Goal: Task Accomplishment & Management: Use online tool/utility

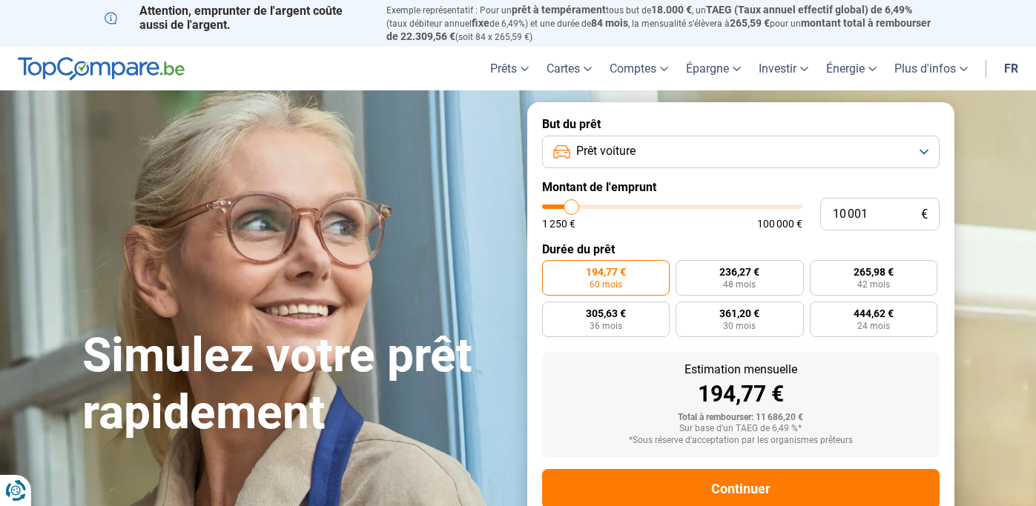
click at [658, 151] on button "Prêt voiture" at bounding box center [740, 152] width 397 height 33
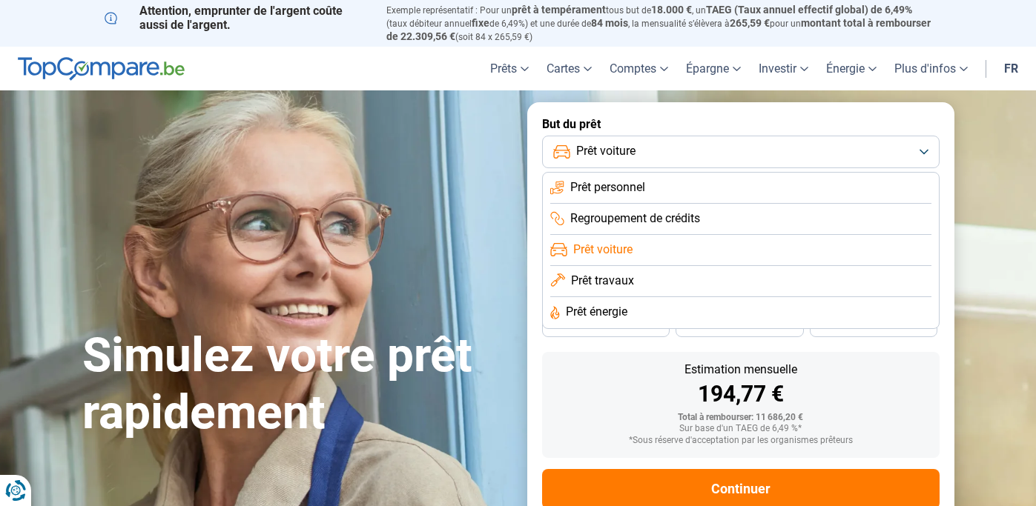
click at [641, 240] on li "Prêt voiture" at bounding box center [740, 250] width 381 height 31
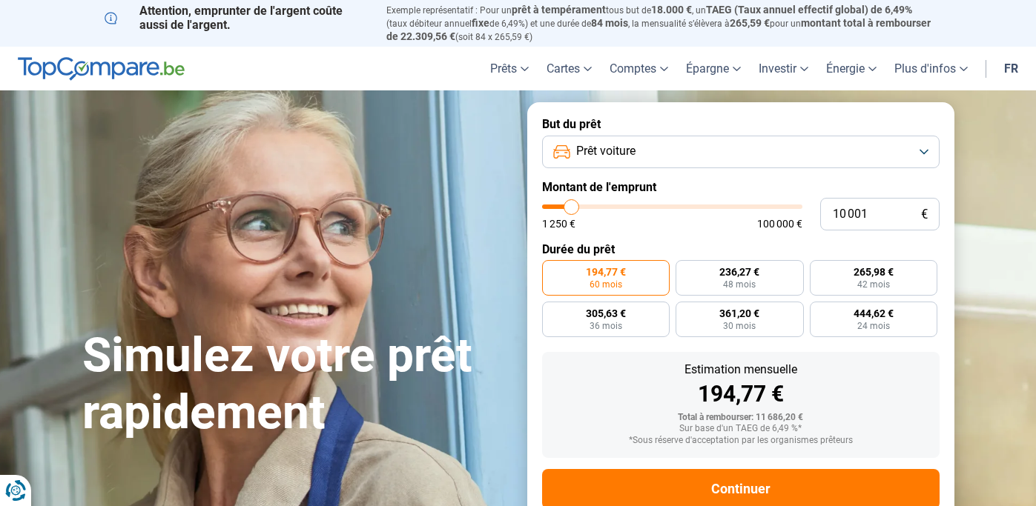
type input "11 500"
type input "11500"
type input "12 000"
type input "12000"
type input "13 250"
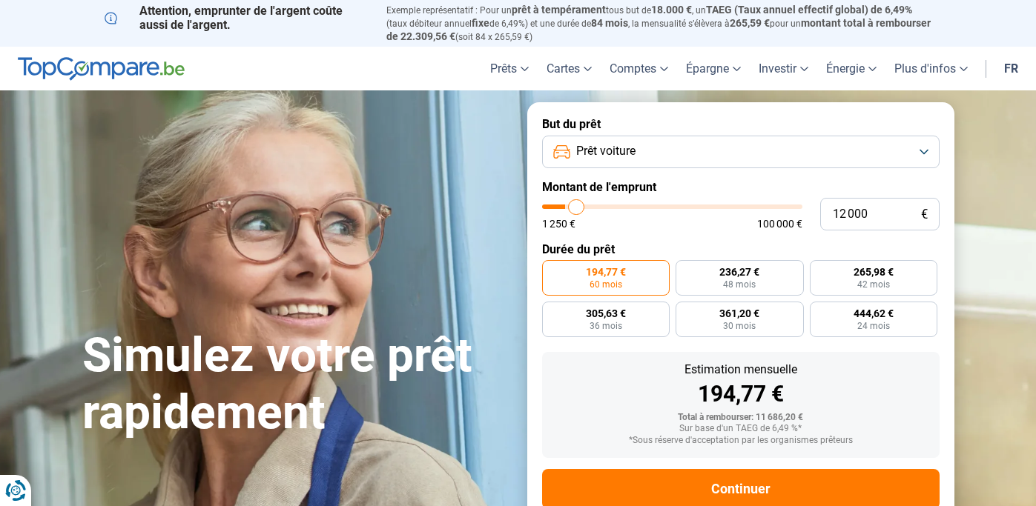
type input "13250"
type input "15 500"
type input "15500"
type input "19 250"
type input "19250"
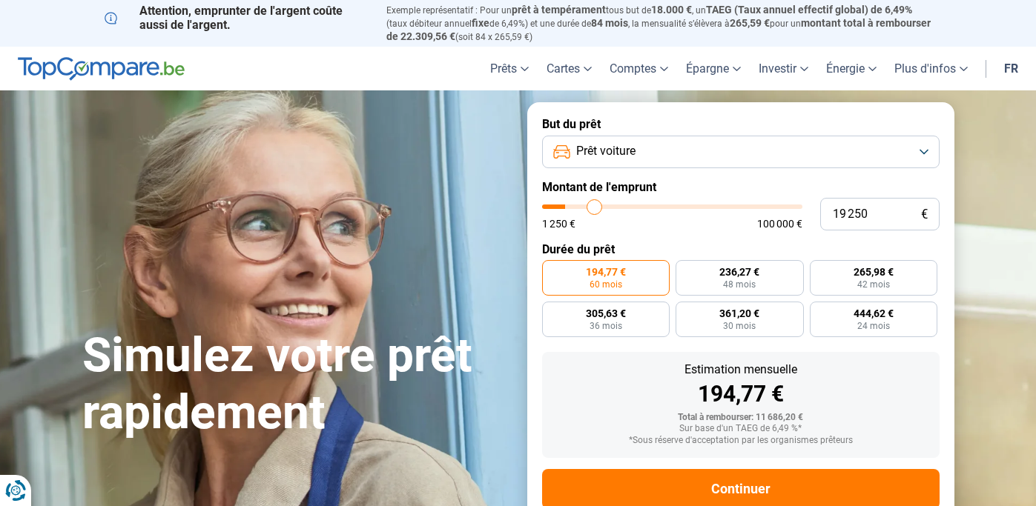
type input "23 750"
type input "23750"
type input "28 000"
type input "28000"
type input "31 750"
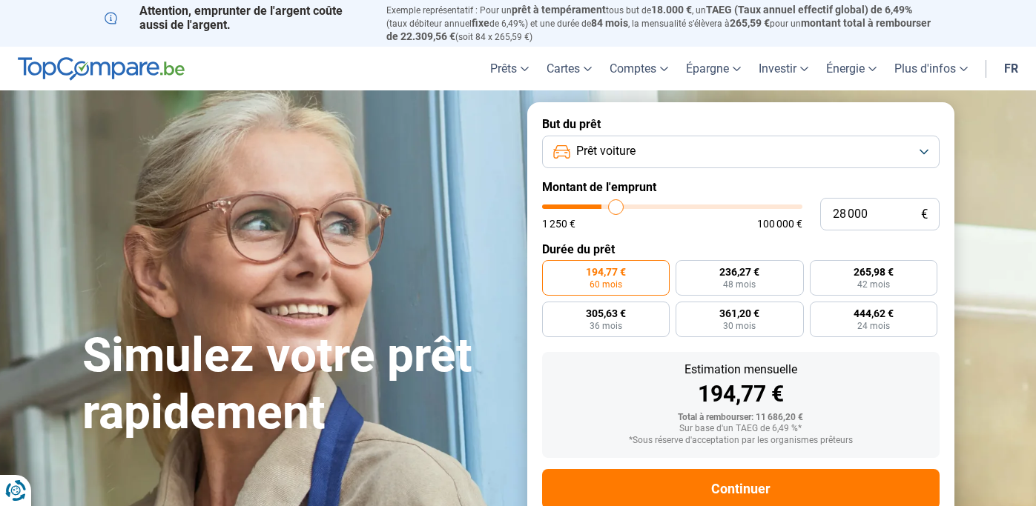
type input "31750"
type input "36 000"
type input "36000"
type input "40 250"
type input "40250"
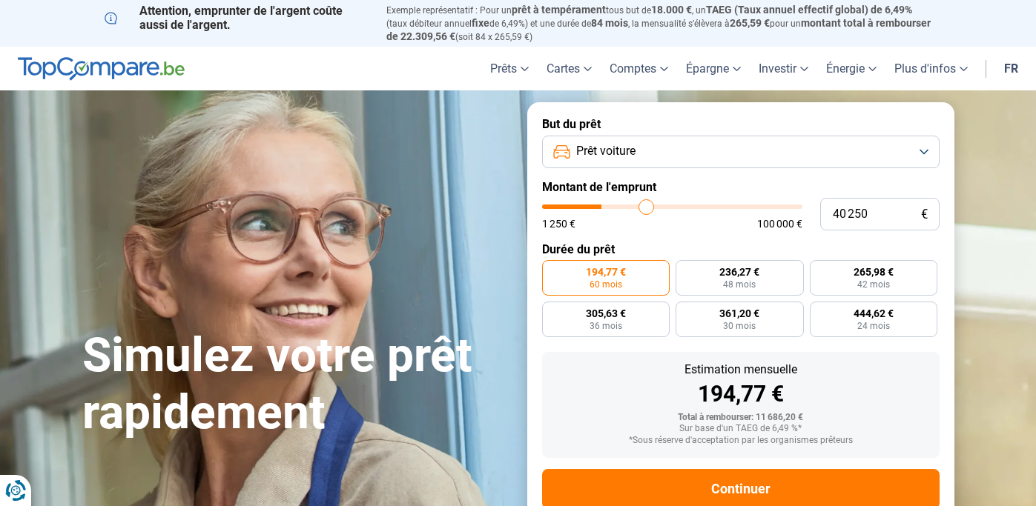
type input "43 750"
type input "43750"
type input "47 000"
type input "47000"
type input "49 750"
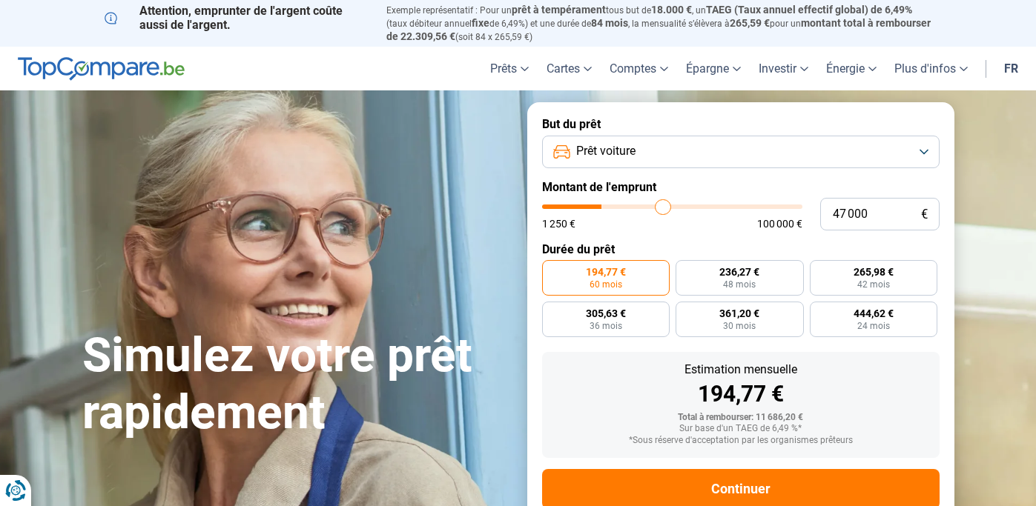
type input "49750"
type input "52 000"
type input "52000"
type input "53 750"
type input "53750"
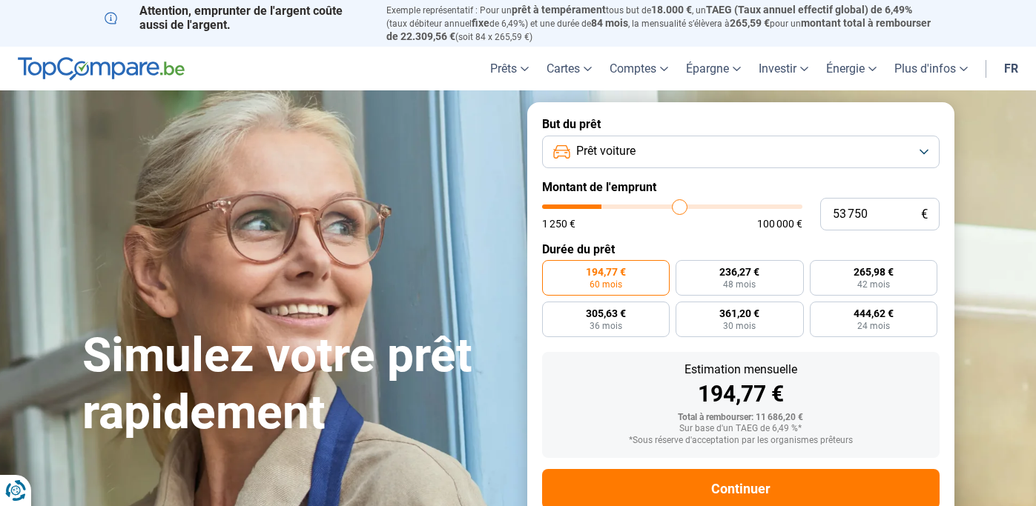
type input "55 500"
type input "55500"
type input "57 250"
type input "57250"
type input "59 000"
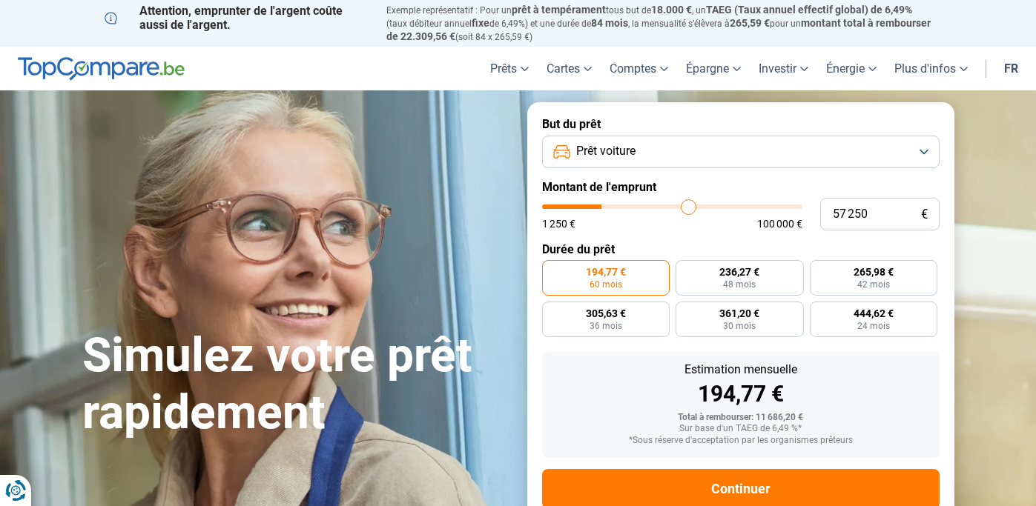
type input "59000"
type input "60 500"
type input "60500"
type input "62 000"
type input "62000"
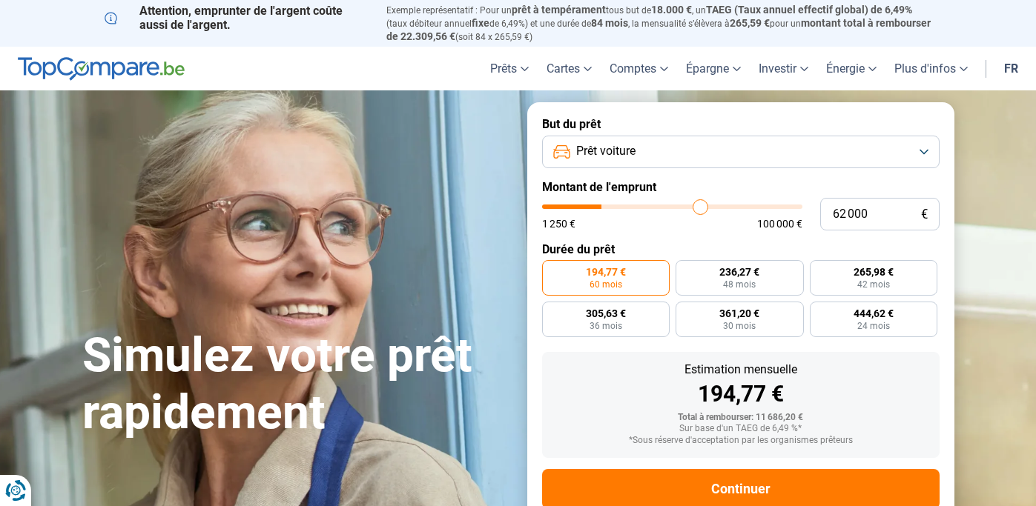
type input "63 250"
type input "63250"
type input "64 500"
type input "64500"
type input "66 000"
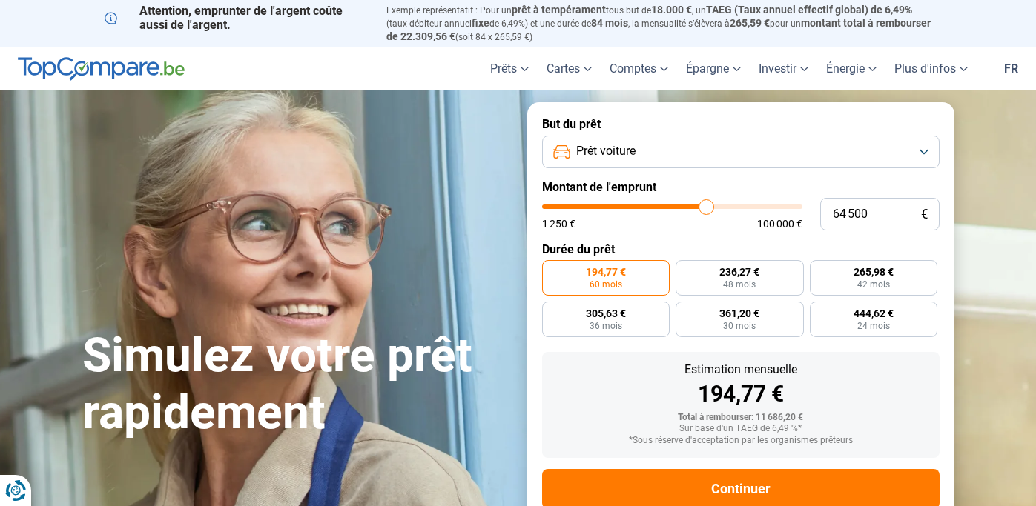
type input "66000"
type input "67 250"
type input "67250"
type input "68 500"
type input "68500"
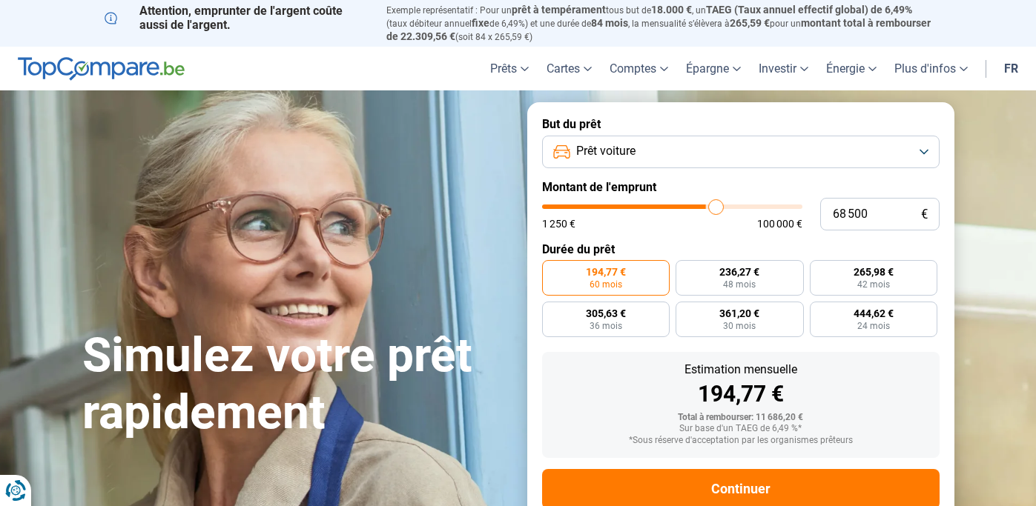
type input "70 250"
type input "70250"
type input "71 750"
type input "71750"
type input "73 000"
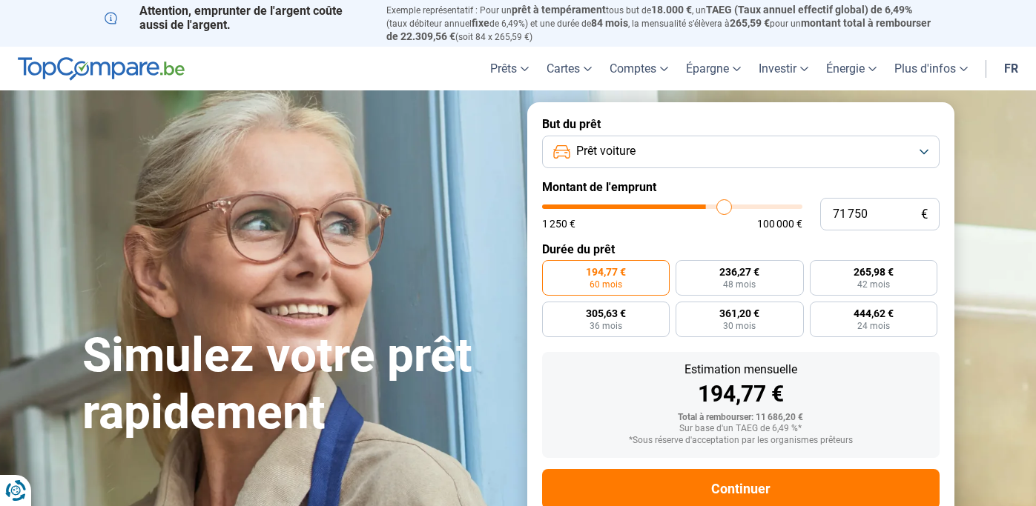
type input "73000"
type input "74 500"
type input "74500"
type input "75 500"
type input "75500"
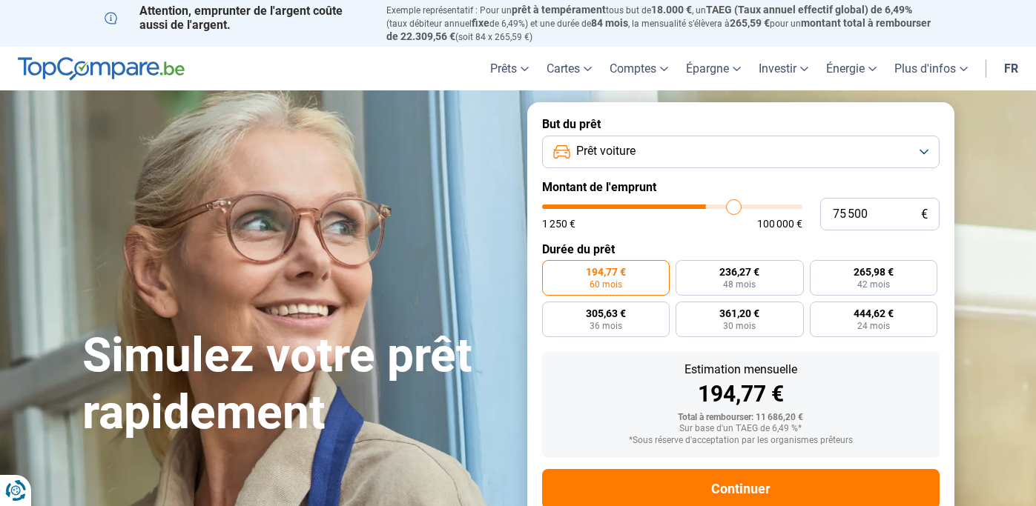
type input "76 250"
type input "76250"
type input "77 000"
type input "77000"
type input "77 250"
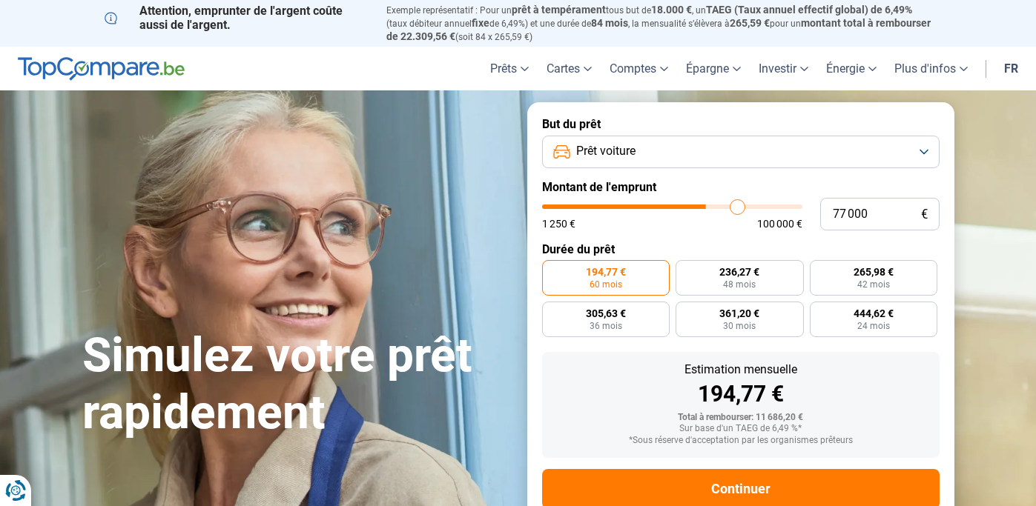
type input "77250"
type input "77 500"
type input "77500"
type input "77 000"
type input "77000"
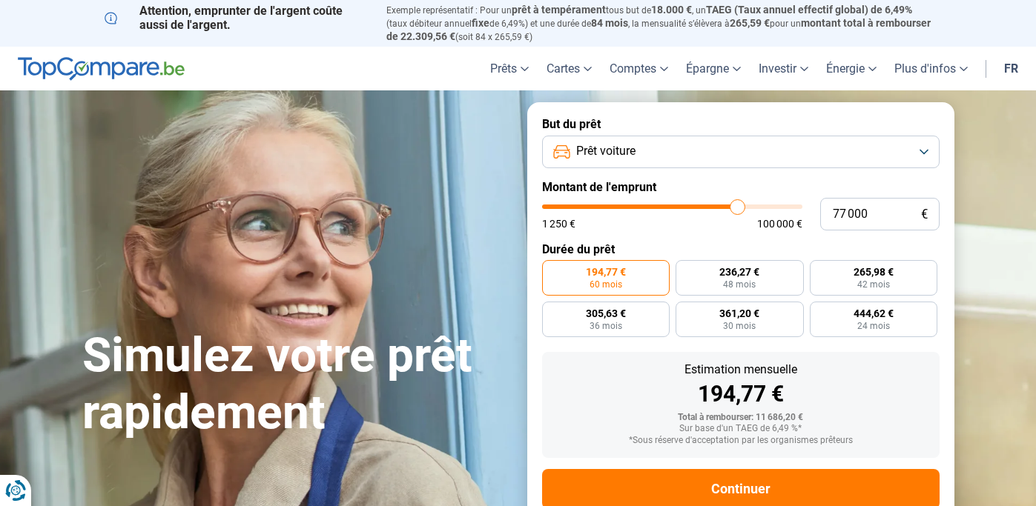
type input "75 750"
type input "75750"
type input "73 250"
type input "73250"
type input "69 750"
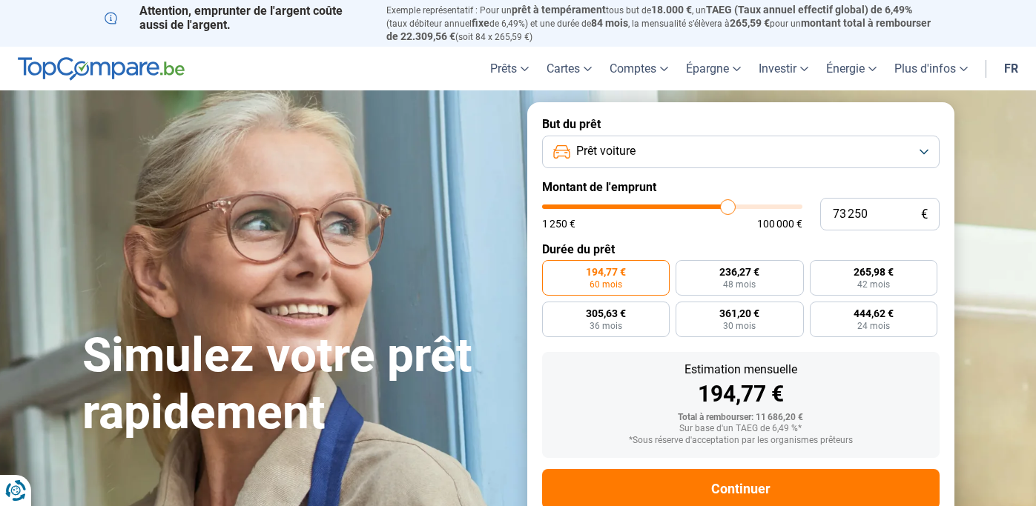
type input "69750"
type input "65 500"
type input "65500"
type input "61 250"
type input "61250"
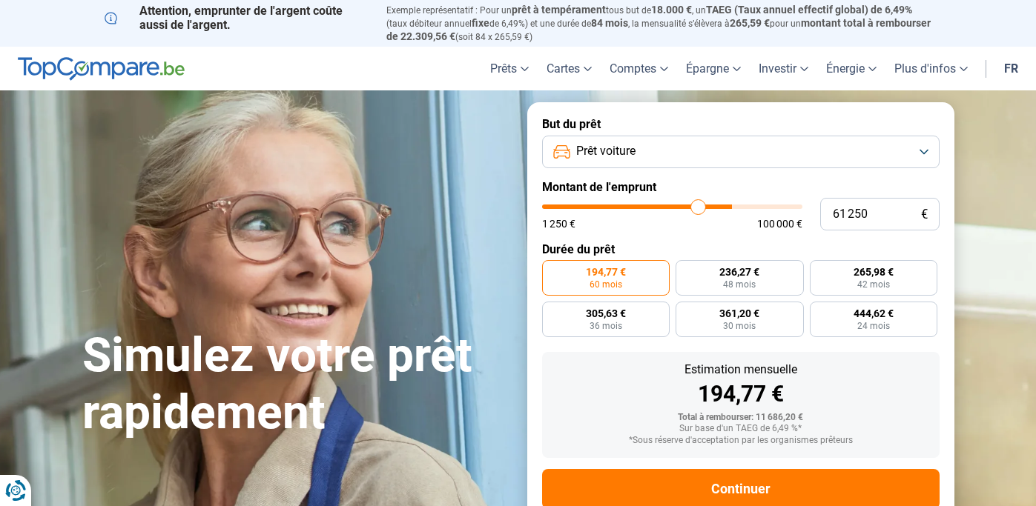
type input "56 750"
type input "56750"
type input "53 000"
type input "53000"
type input "50 250"
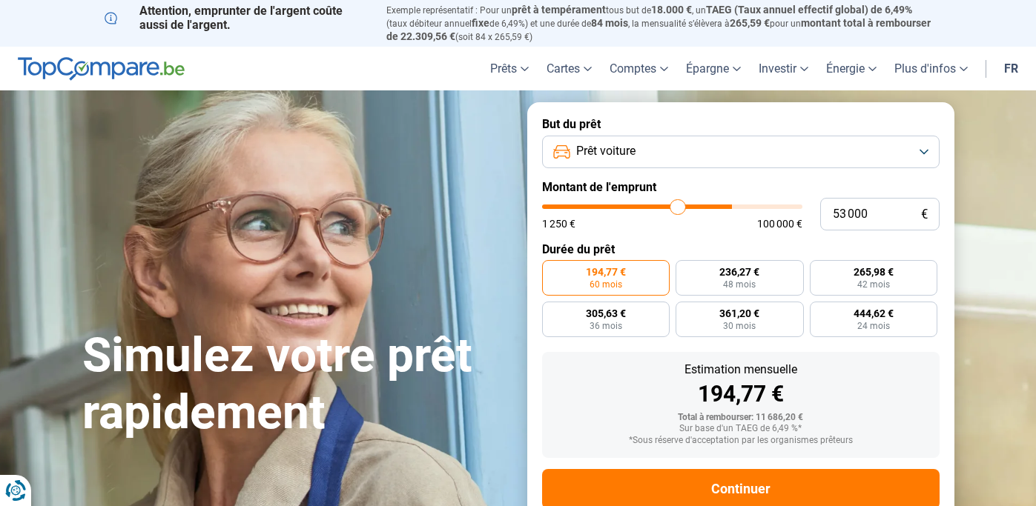
type input "50250"
type input "48 500"
type input "48500"
type input "47 250"
type input "47250"
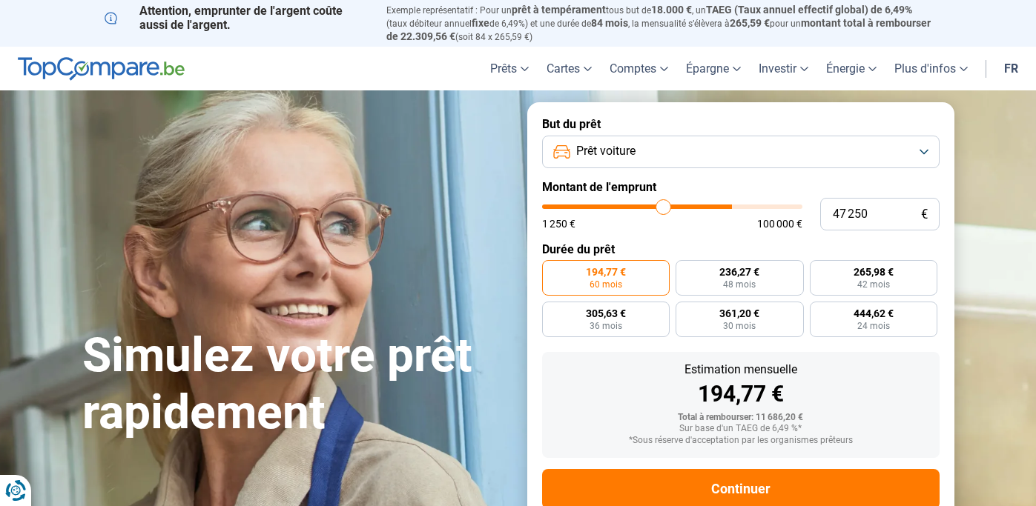
type input "46 250"
type input "46250"
type input "45 750"
type input "45750"
type input "45 000"
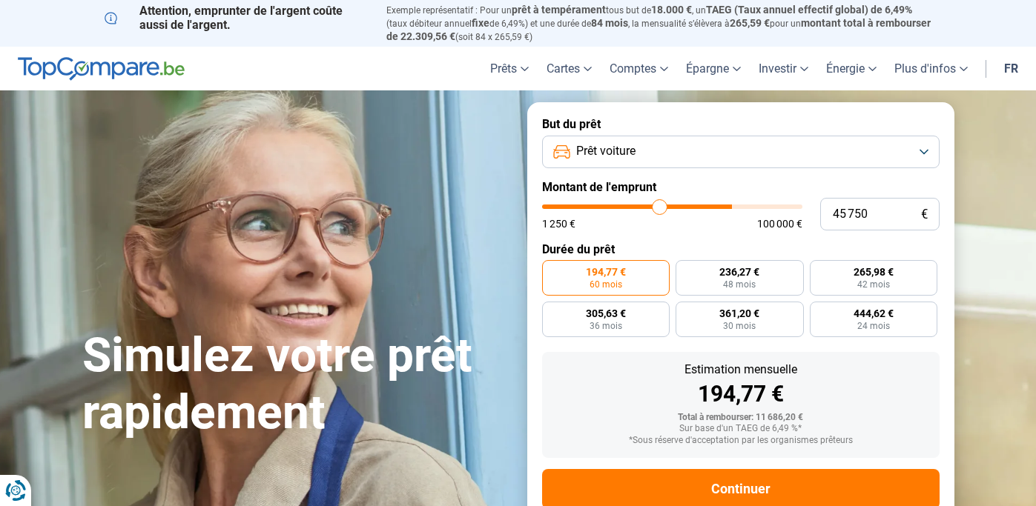
type input "45000"
type input "44 500"
type input "44500"
type input "43 750"
type input "43750"
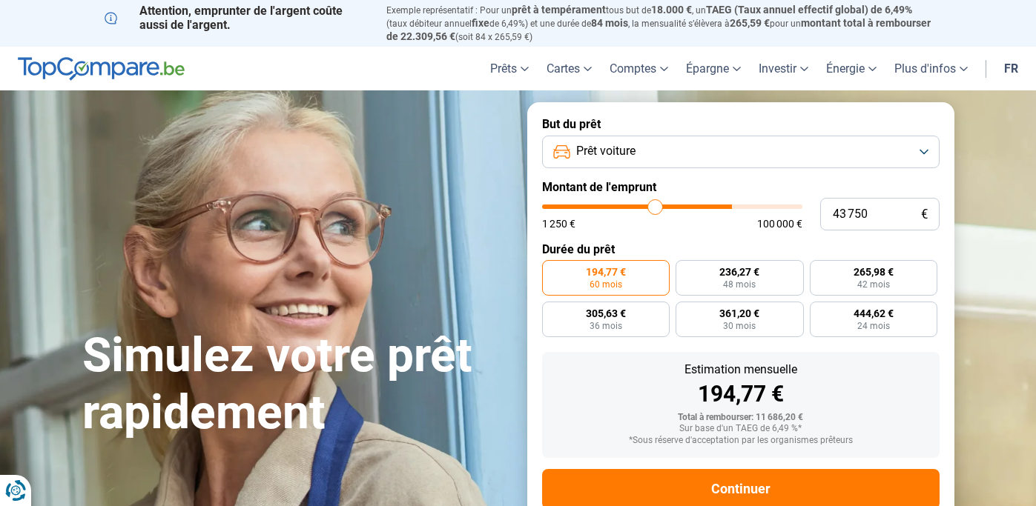
type input "43 000"
type input "43000"
type input "42 000"
type input "42000"
type input "41 250"
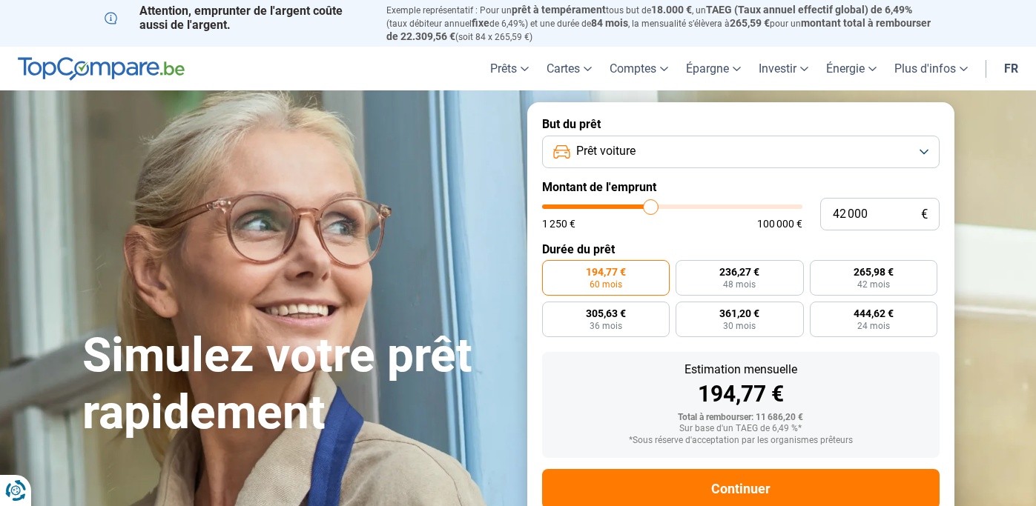
type input "41250"
type input "40 500"
type input "40500"
type input "40 000"
type input "40000"
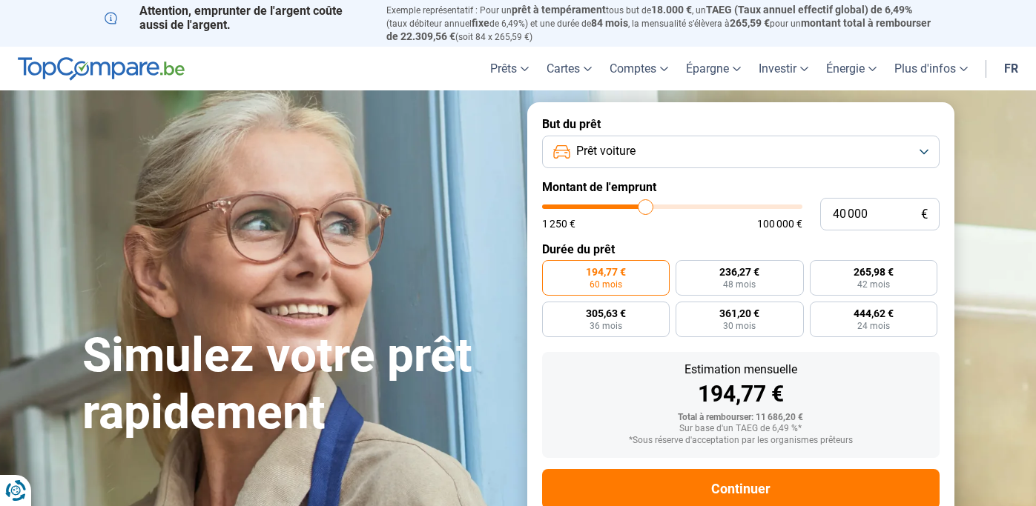
type input "39 250"
type input "39250"
type input "38 750"
type input "38750"
type input "38 250"
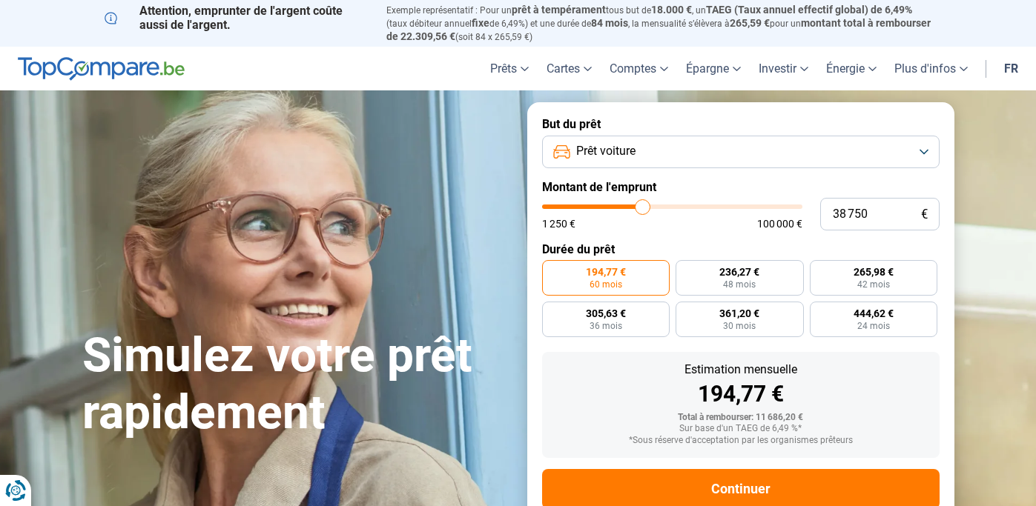
type input "38250"
type input "38 000"
type input "38000"
type input "37 750"
type input "37750"
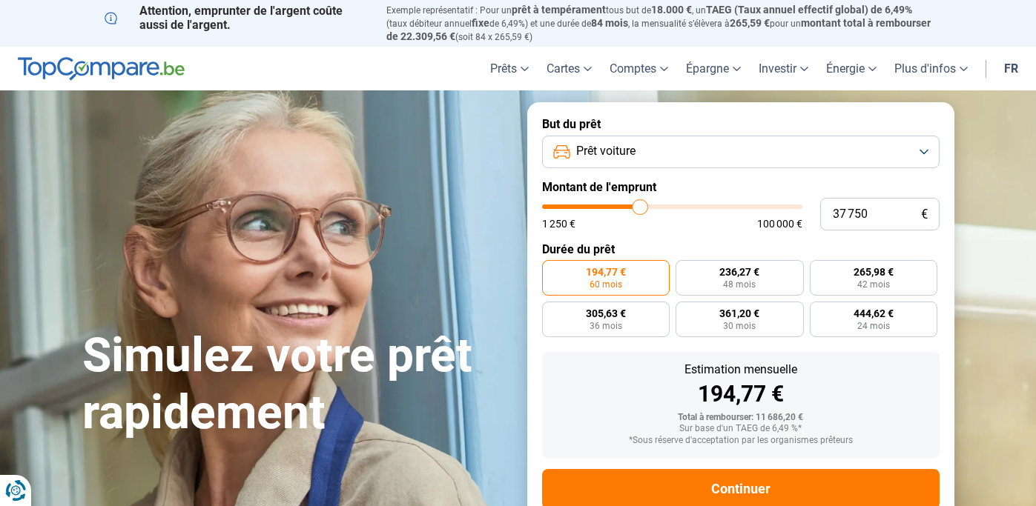
type input "37 500"
type input "37500"
type input "37 000"
type input "37000"
type input "36 500"
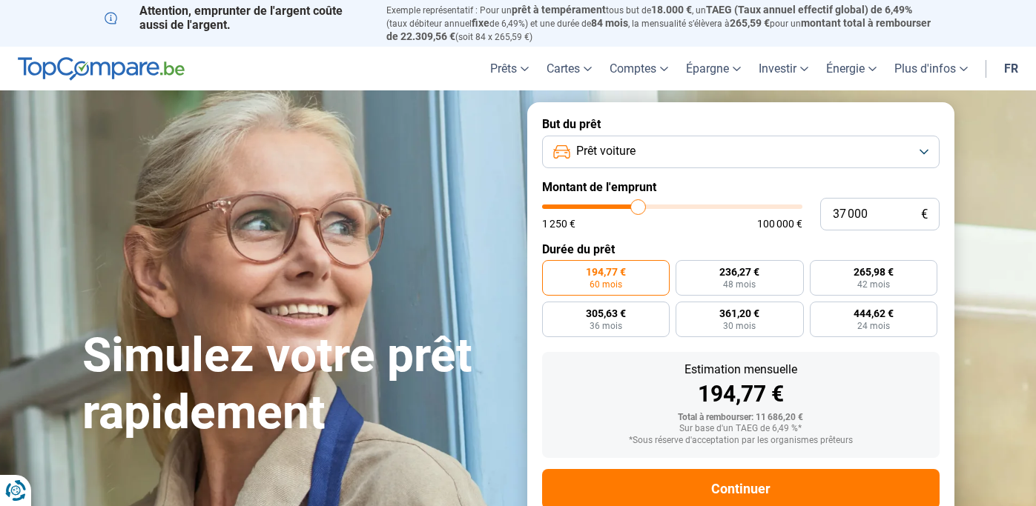
type input "36500"
type input "36 250"
type input "36250"
type input "36 000"
type input "36000"
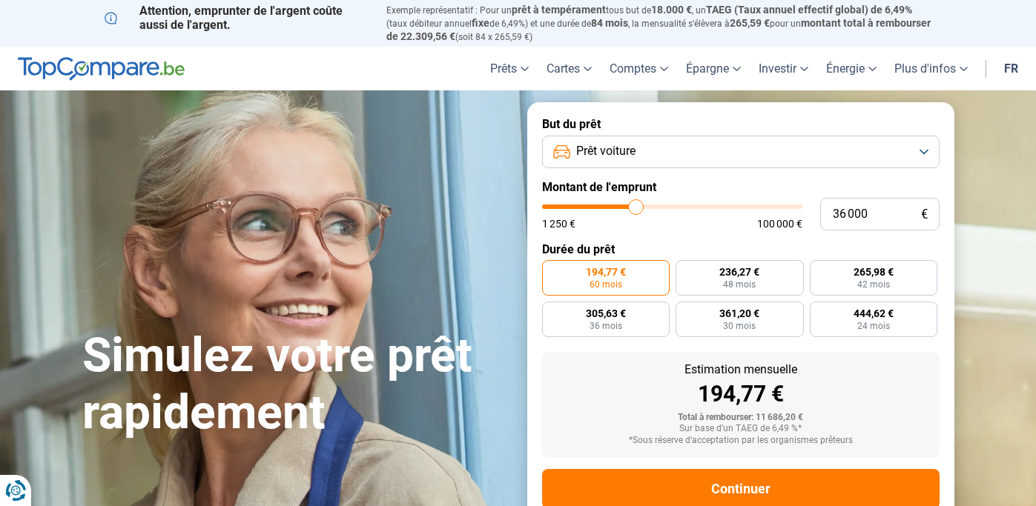
type input "35 500"
type input "35500"
type input "35 000"
type input "35000"
type input "34 500"
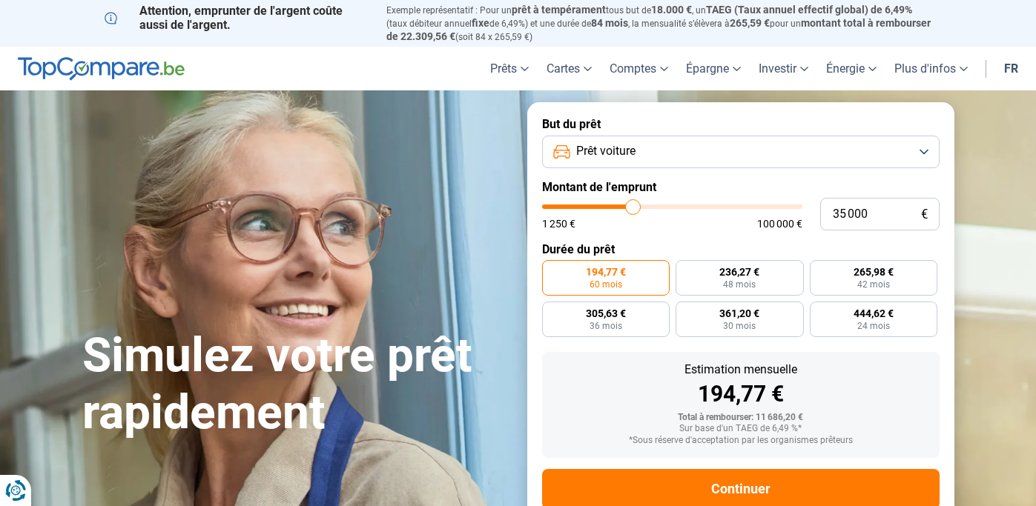
type input "34500"
type input "33 750"
type input "33750"
type input "33 250"
type input "33250"
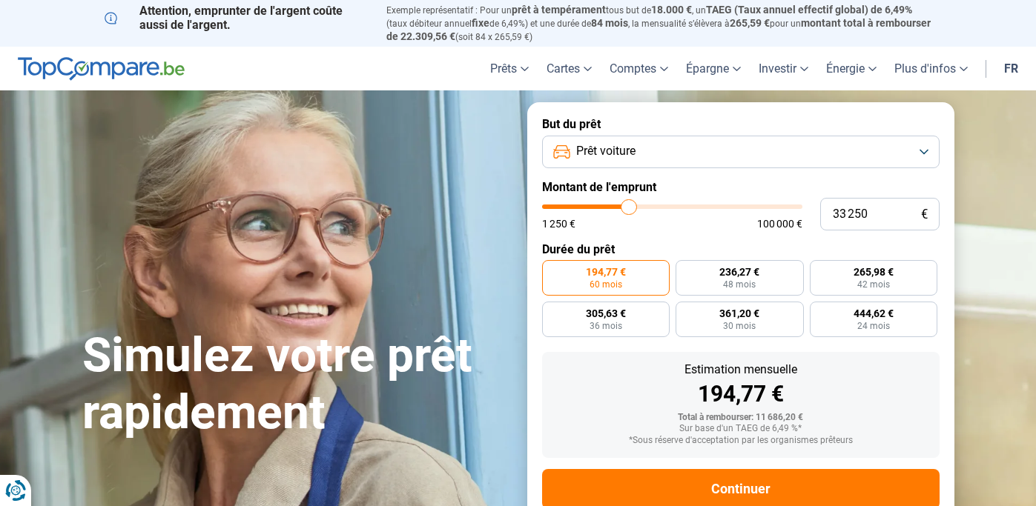
type input "32 750"
type input "32750"
type input "32 500"
type input "32500"
type input "32 250"
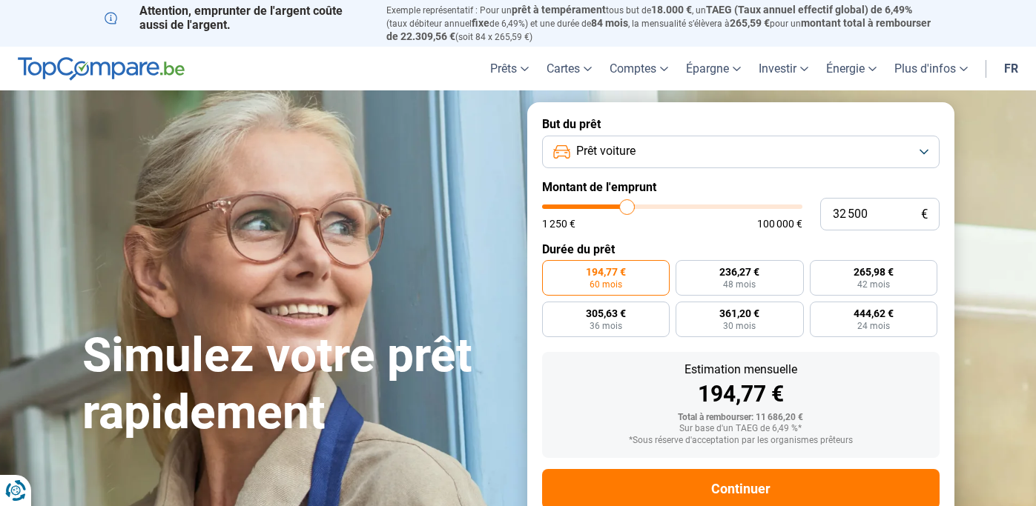
type input "32250"
type input "32 000"
type input "32000"
type input "31 750"
type input "31750"
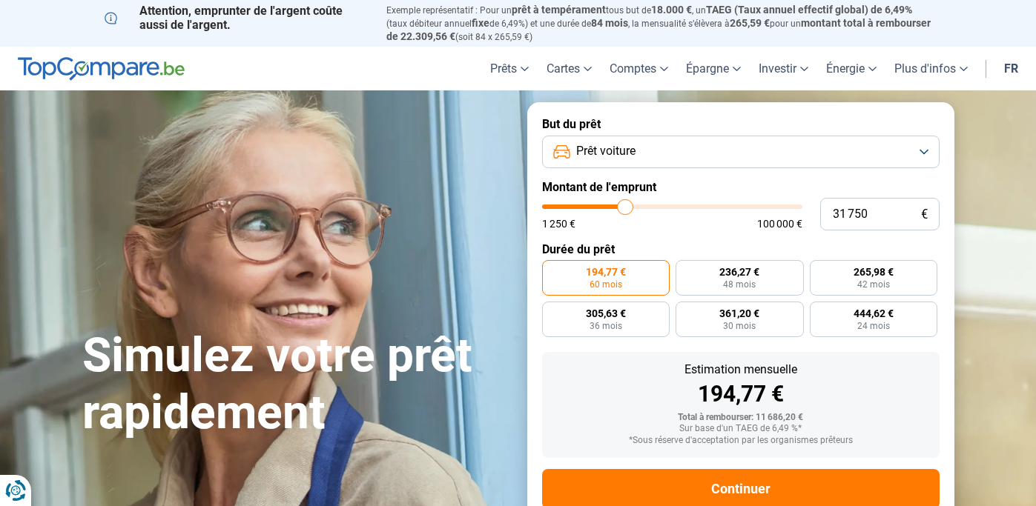
type input "31 500"
type input "31500"
type input "31 000"
type input "31000"
type input "30 500"
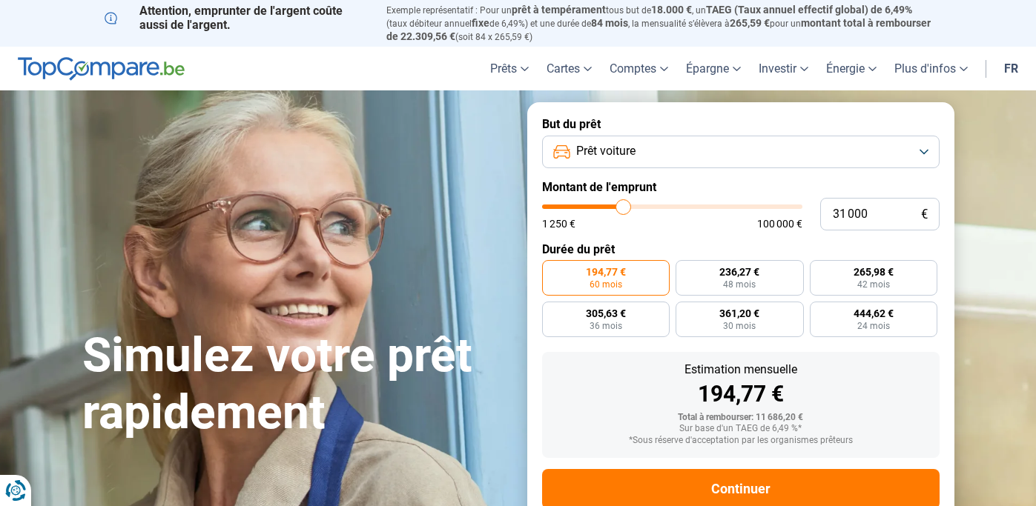
type input "30500"
type input "30 250"
type input "30250"
type input "29 750"
type input "29750"
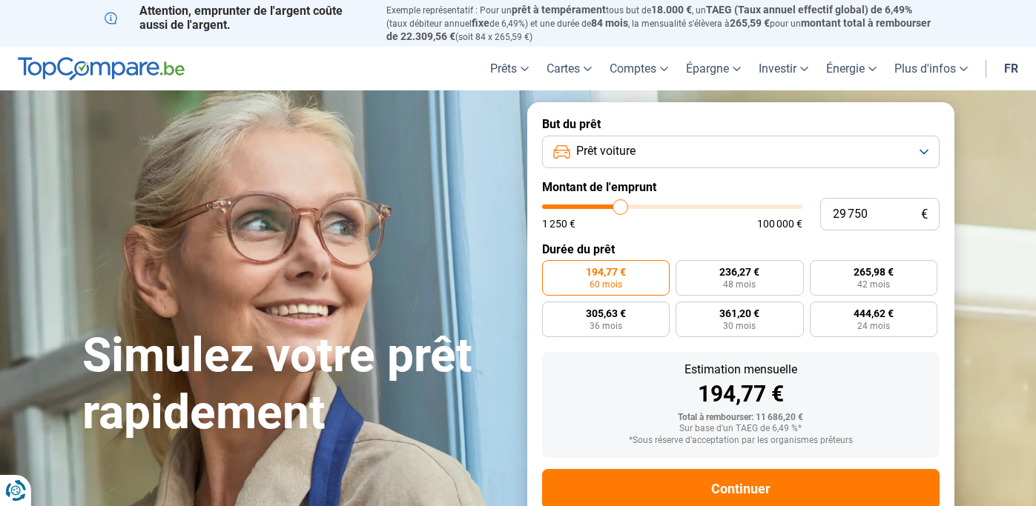
type input "29 500"
type input "29500"
type input "29 250"
type input "29250"
type input "29 750"
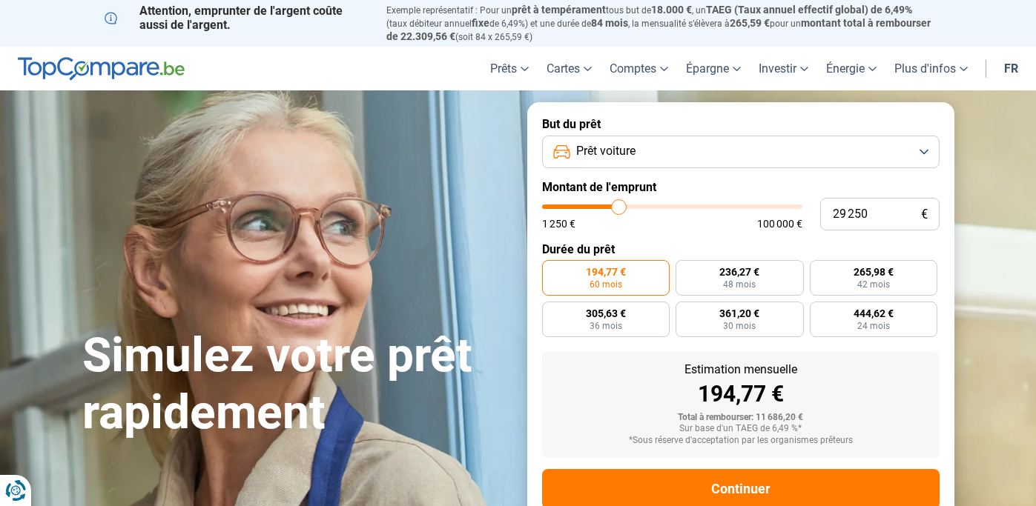
type input "29750"
type input "30 250"
type input "30250"
type input "30 500"
type input "30500"
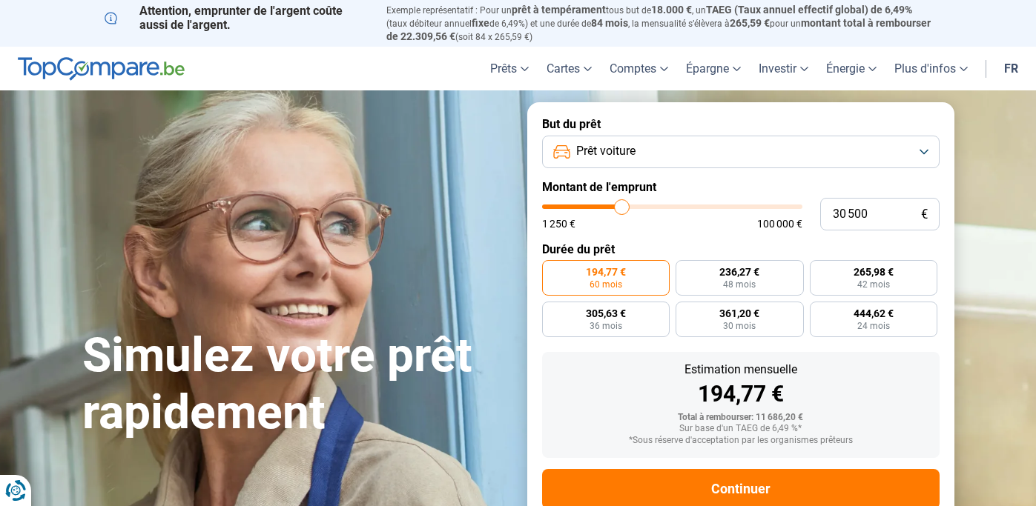
type input "30 750"
type input "30750"
type input "31 000"
type input "31000"
type input "30 750"
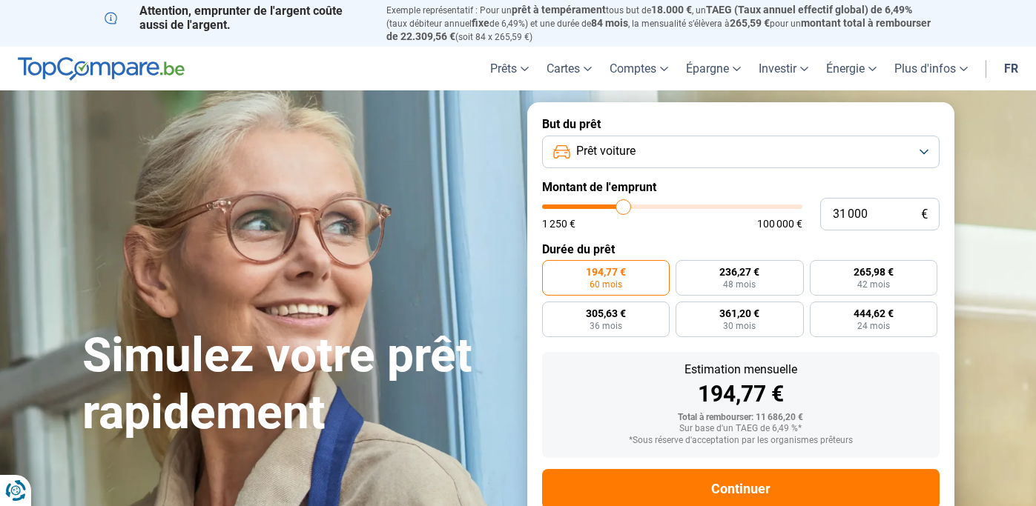
type input "30750"
type input "30 250"
type input "30250"
type input "29 250"
type input "29250"
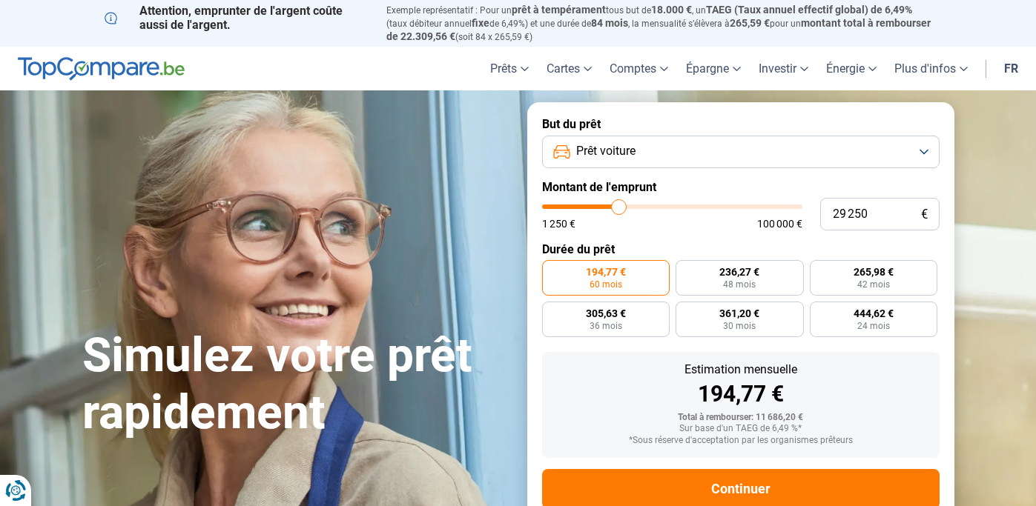
type input "28 250"
type input "28250"
type input "27 500"
type input "27500"
type input "27 000"
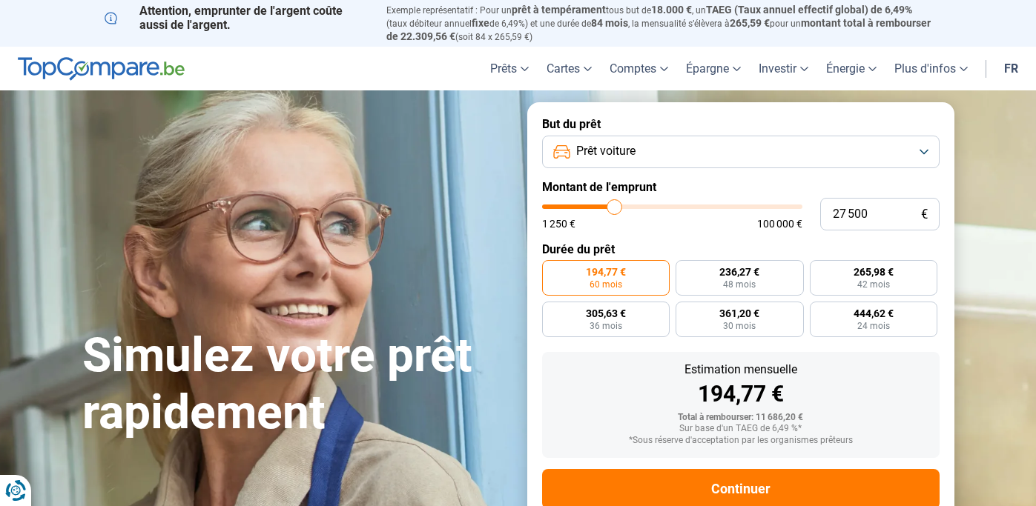
type input "27000"
type input "26 500"
type input "26500"
type input "26 000"
type input "26000"
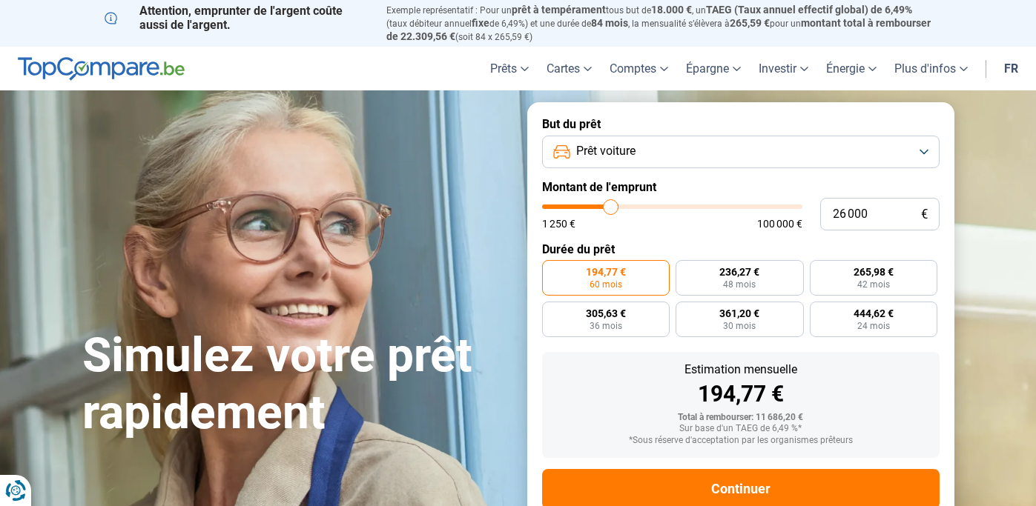
type input "25 250"
type input "25250"
type input "24 750"
type input "24750"
type input "24 000"
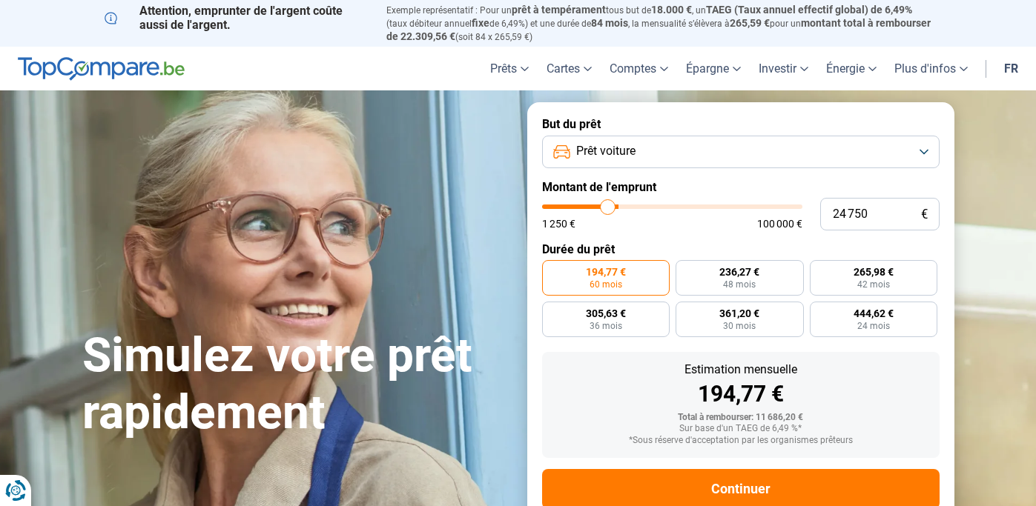
type input "24000"
type input "23 500"
type input "23500"
type input "23 000"
type input "23000"
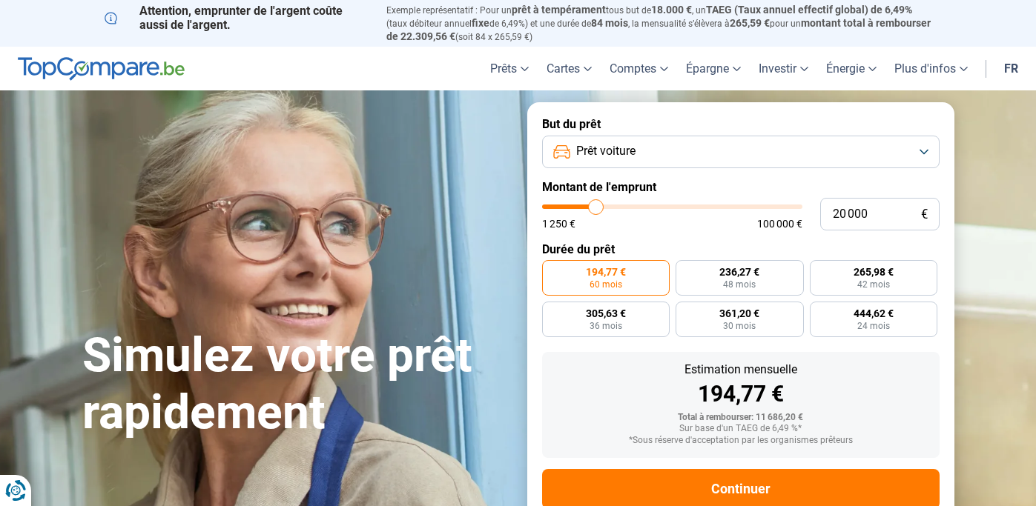
drag, startPoint x: 605, startPoint y: 197, endPoint x: 596, endPoint y: 194, distance: 9.6
click at [596, 205] on input "range" at bounding box center [672, 207] width 260 height 4
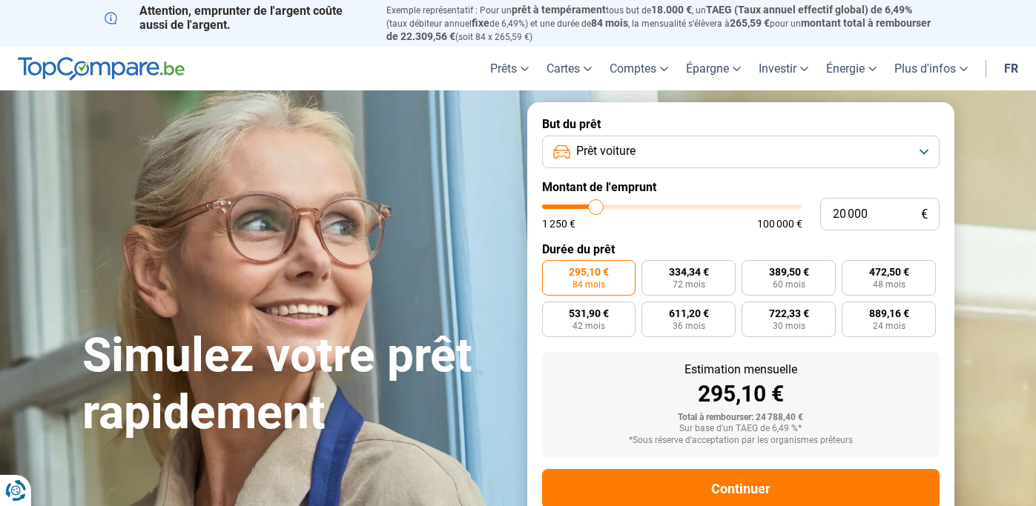
scroll to position [62, 0]
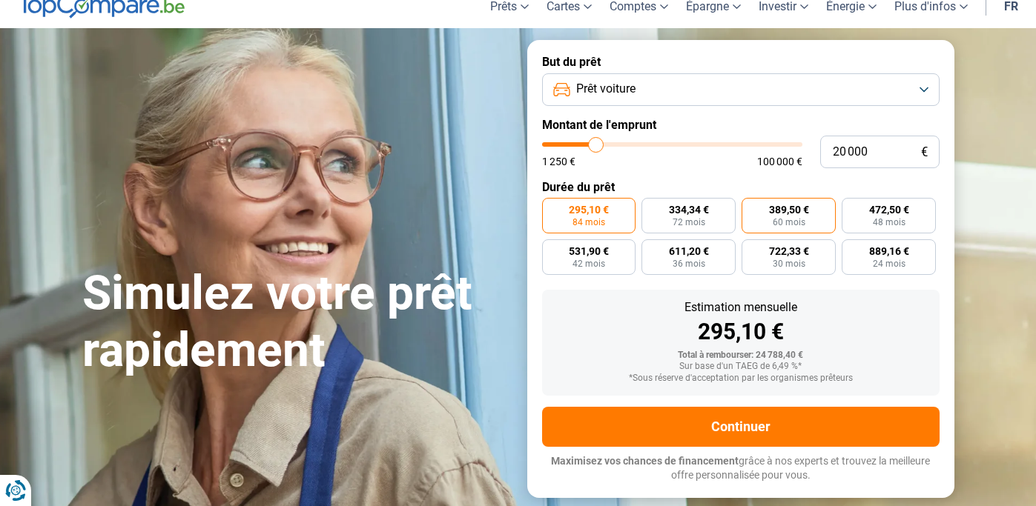
click at [793, 218] on span "60 mois" at bounding box center [789, 222] width 33 height 9
click at [751, 208] on input "389,50 € 60 mois" at bounding box center [746, 203] width 10 height 10
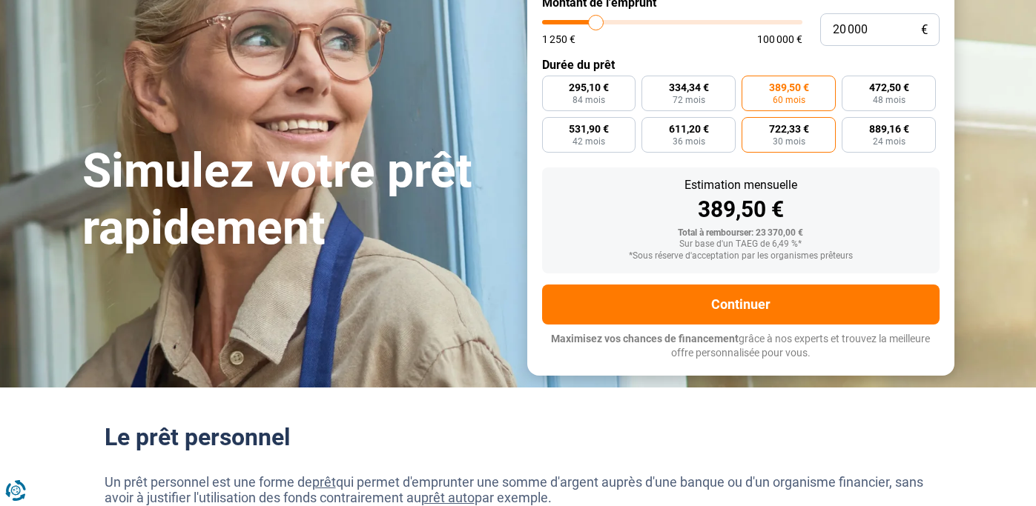
scroll to position [0, 0]
